Goal: Transaction & Acquisition: Purchase product/service

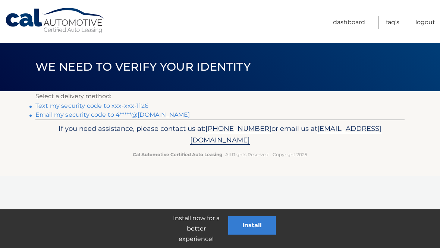
click at [137, 105] on link "Text my security code to xxx-xxx-1126" at bounding box center [91, 105] width 113 height 7
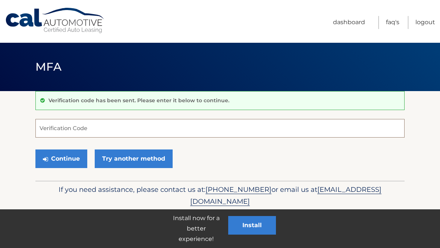
click at [169, 127] on input "Verification Code" at bounding box center [219, 128] width 369 height 19
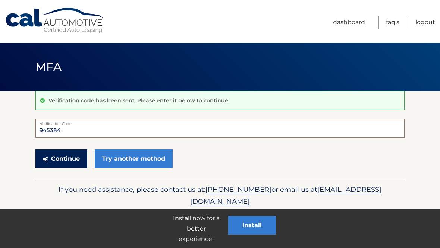
type input "945384"
click at [70, 161] on button "Continue" at bounding box center [61, 159] width 52 height 19
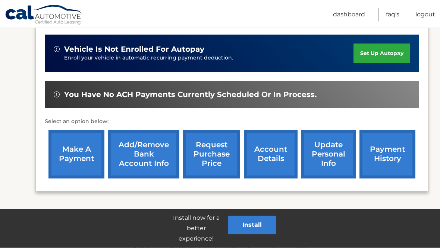
scroll to position [257, 0]
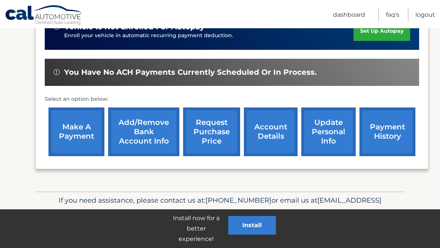
click at [79, 143] on link "make a payment" at bounding box center [76, 132] width 56 height 49
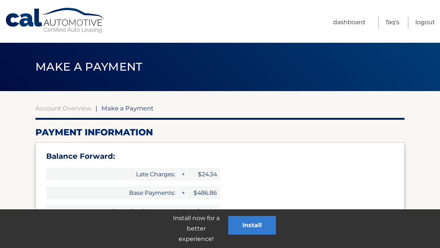
select select "ZDg1NzFjODctNGVhMi00YjhmLWE5YTQtOTZhMjZiNTFmNGE3"
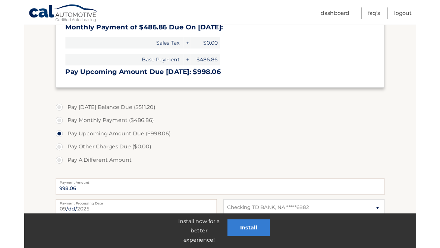
scroll to position [196, 0]
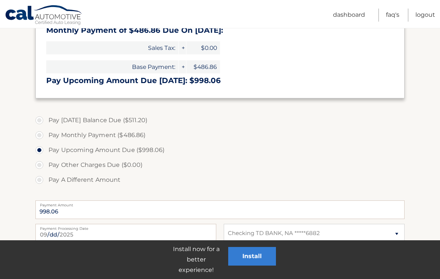
click at [133, 124] on label "Pay [DATE] Balance Due ($511.20)" at bounding box center [219, 120] width 369 height 15
click at [46, 124] on input "Pay [DATE] Balance Due ($511.20)" at bounding box center [41, 119] width 7 height 12
radio input "true"
type input "511.20"
click at [252, 248] on button "Install" at bounding box center [252, 256] width 48 height 19
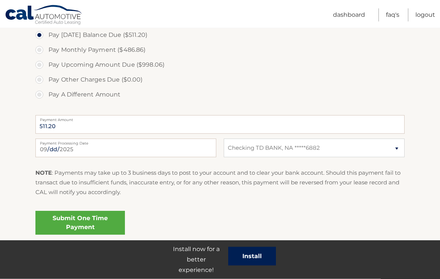
scroll to position [281, 0]
click at [90, 223] on link "Submit One Time Payment" at bounding box center [79, 222] width 89 height 24
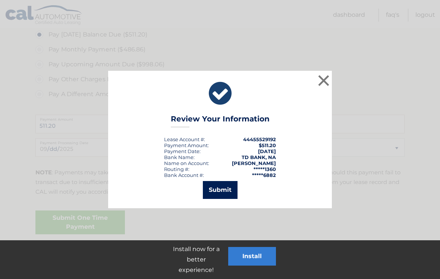
click at [219, 187] on button "Submit" at bounding box center [220, 190] width 35 height 18
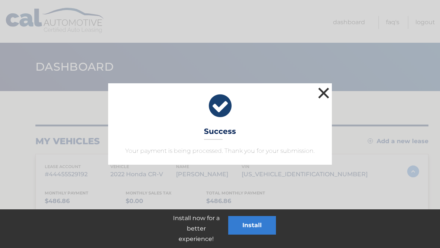
click at [322, 91] on button "×" at bounding box center [323, 93] width 15 height 15
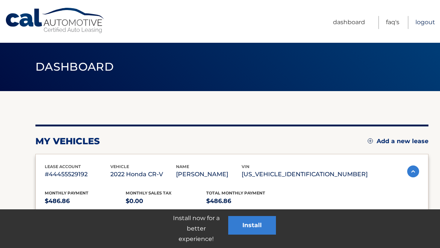
click at [423, 25] on link "Logout" at bounding box center [425, 22] width 20 height 13
